Goal: Task Accomplishment & Management: Manage account settings

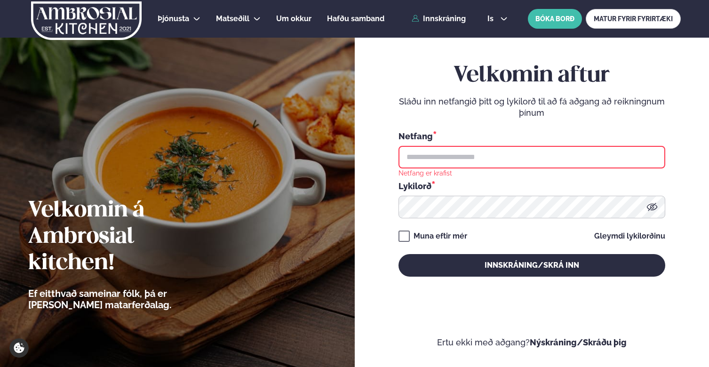
type input "**********"
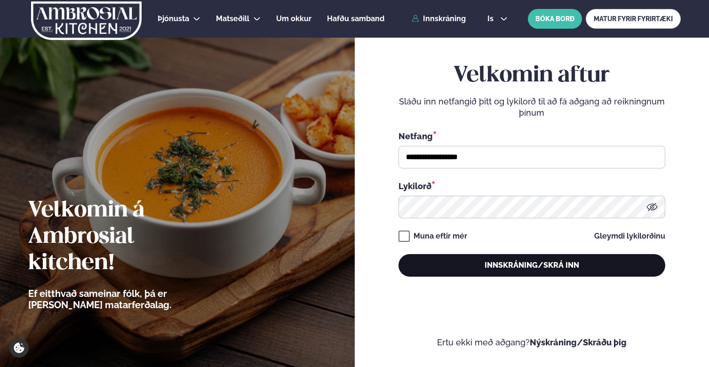
click at [500, 266] on button "Innskráning/Skrá inn" at bounding box center [531, 265] width 267 height 23
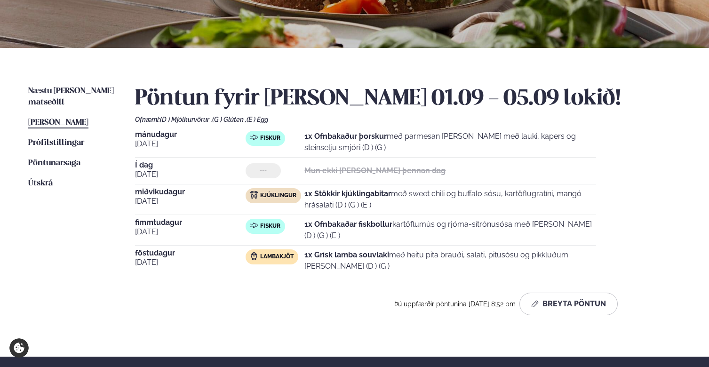
scroll to position [170, 0]
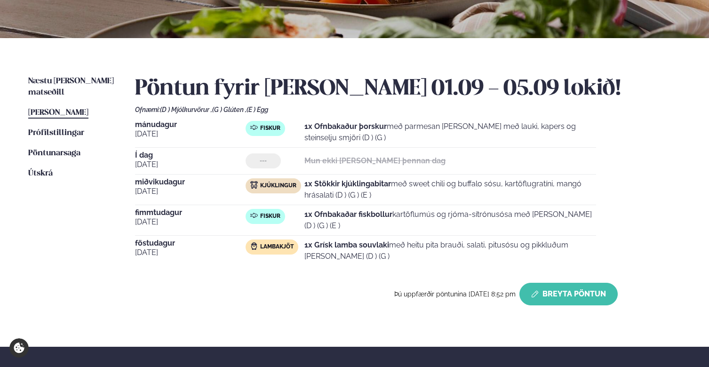
click at [561, 293] on button "Breyta Pöntun" at bounding box center [568, 294] width 98 height 23
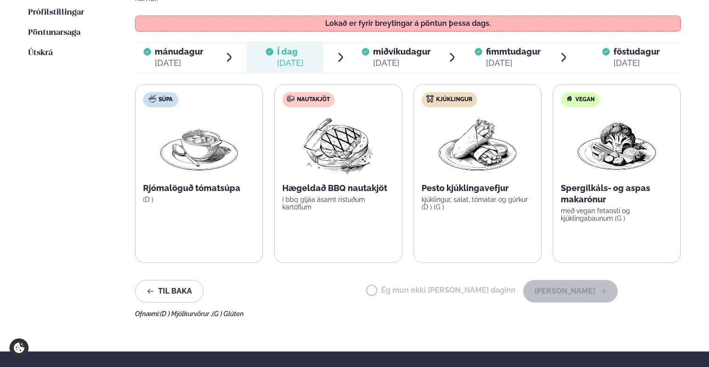
scroll to position [253, 0]
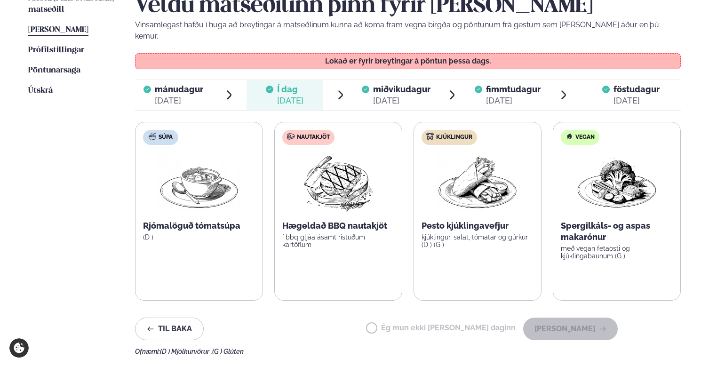
click at [386, 84] on span "miðvikudagur" at bounding box center [401, 89] width 57 height 10
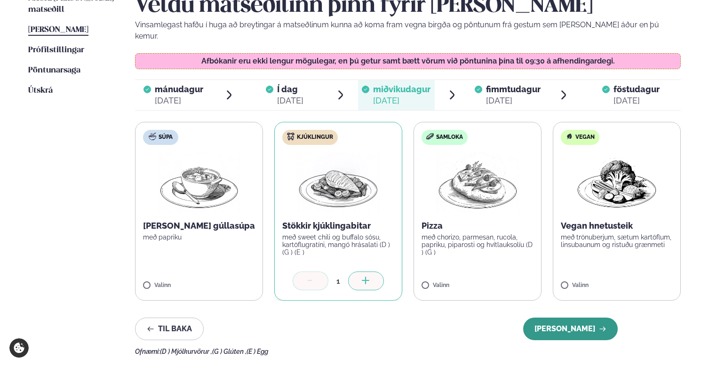
click at [564, 318] on button "[PERSON_NAME]" at bounding box center [570, 329] width 95 height 23
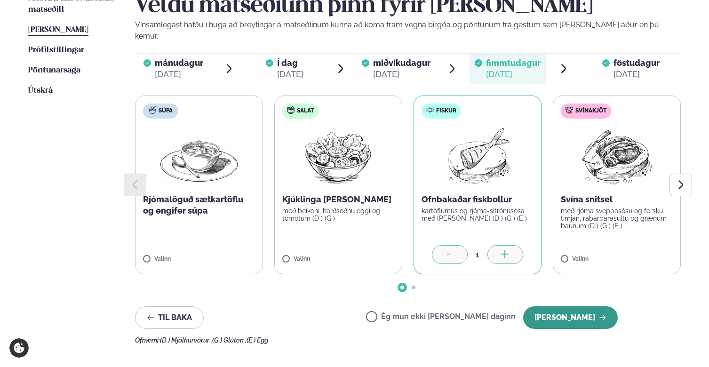
click at [577, 306] on button "[PERSON_NAME]" at bounding box center [570, 317] width 95 height 23
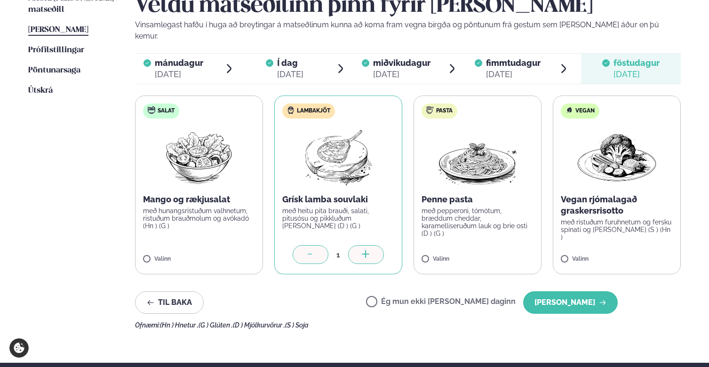
click at [312, 250] on icon at bounding box center [310, 254] width 9 height 9
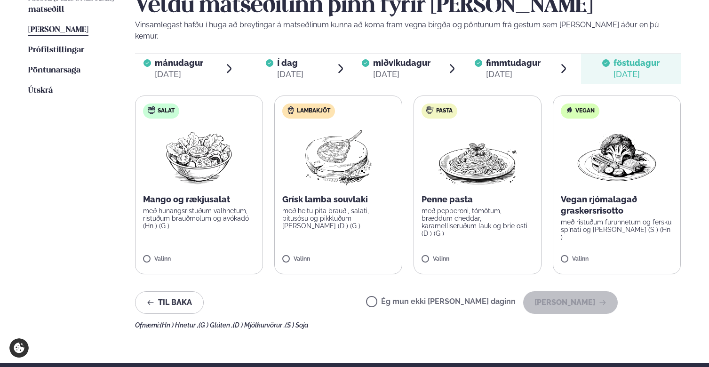
click at [476, 298] on label "Ég mun ekki [PERSON_NAME] daginn" at bounding box center [441, 303] width 150 height 10
click at [568, 294] on button "[PERSON_NAME]" at bounding box center [570, 302] width 95 height 23
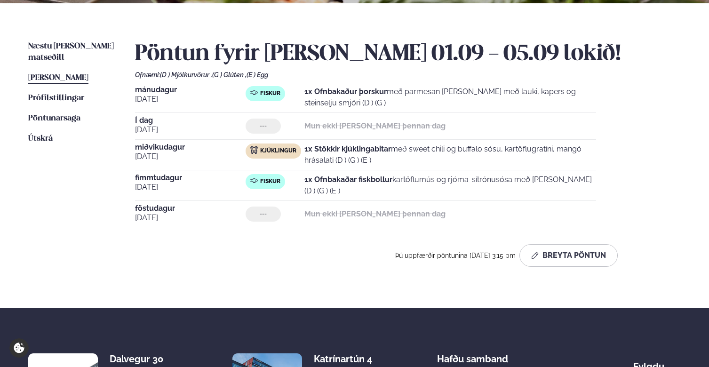
scroll to position [200, 0]
